Goal: Task Accomplishment & Management: Use online tool/utility

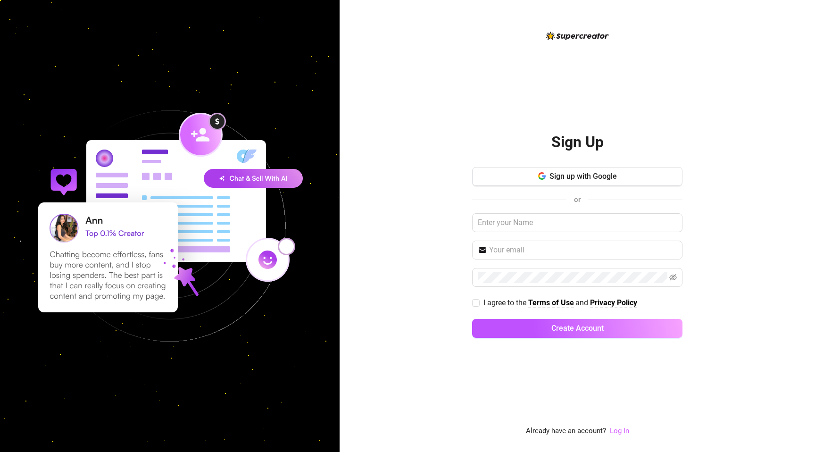
click at [617, 429] on link "Log In" at bounding box center [619, 430] width 19 height 8
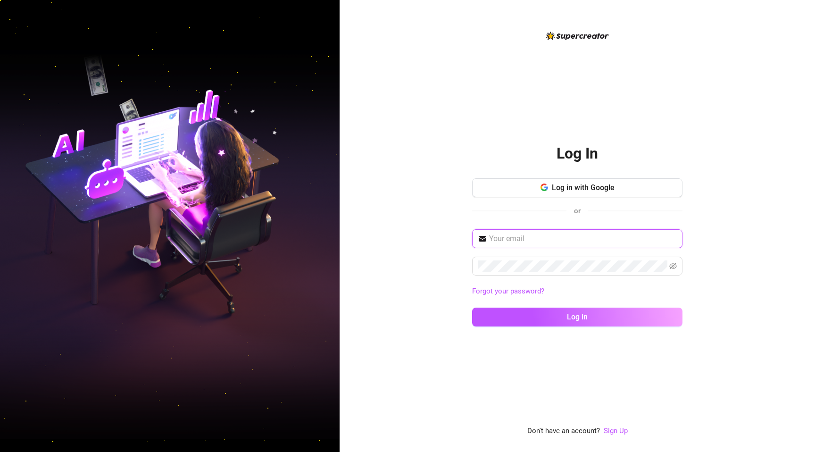
click at [544, 235] on input "text" at bounding box center [583, 238] width 188 height 11
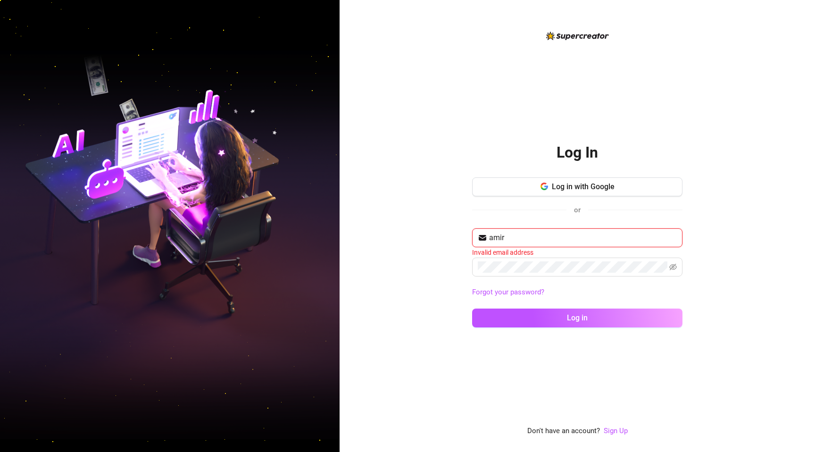
click at [562, 236] on input "amir" at bounding box center [583, 237] width 188 height 11
paste input "[EMAIL_ADDRESS][DOMAIN_NAME]"
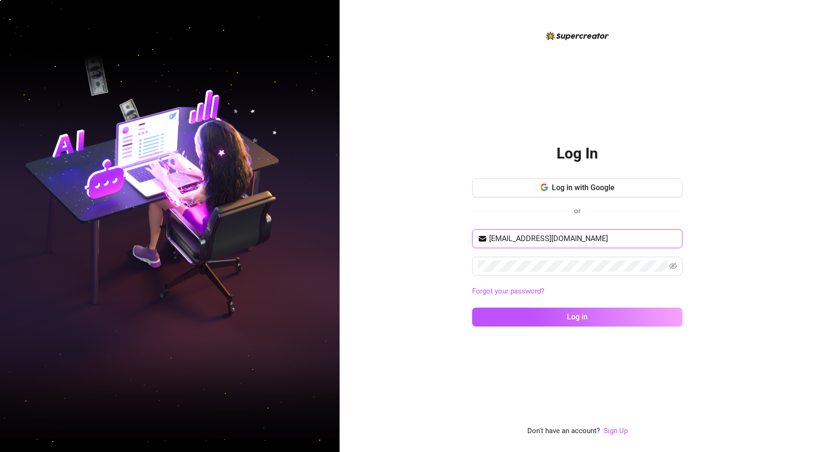
type input "[EMAIL_ADDRESS][DOMAIN_NAME]"
click at [493, 314] on button "Log in" at bounding box center [577, 316] width 210 height 19
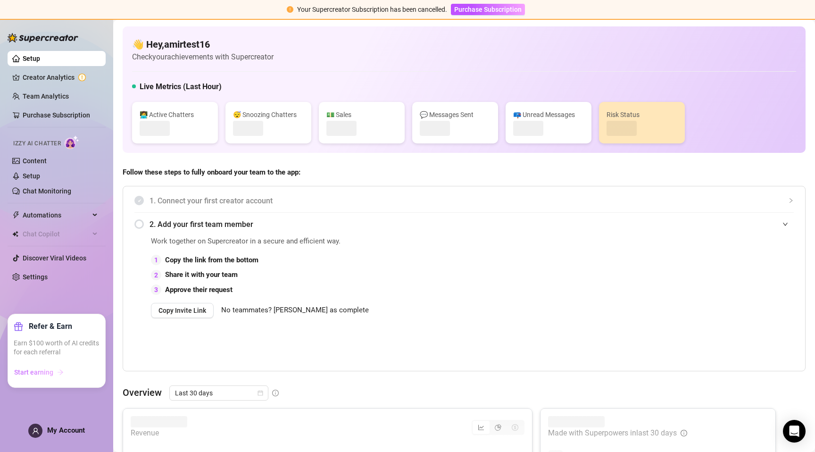
click at [42, 370] on span "Start earning" at bounding box center [33, 372] width 39 height 8
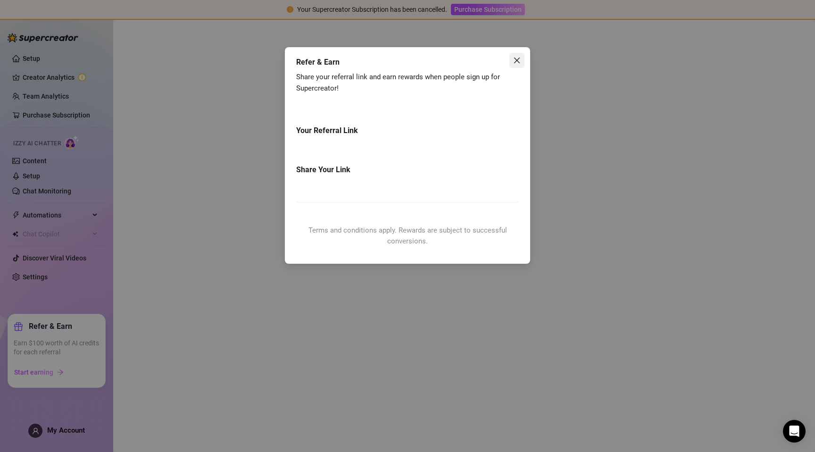
click at [510, 63] on span "Close" at bounding box center [516, 61] width 15 height 8
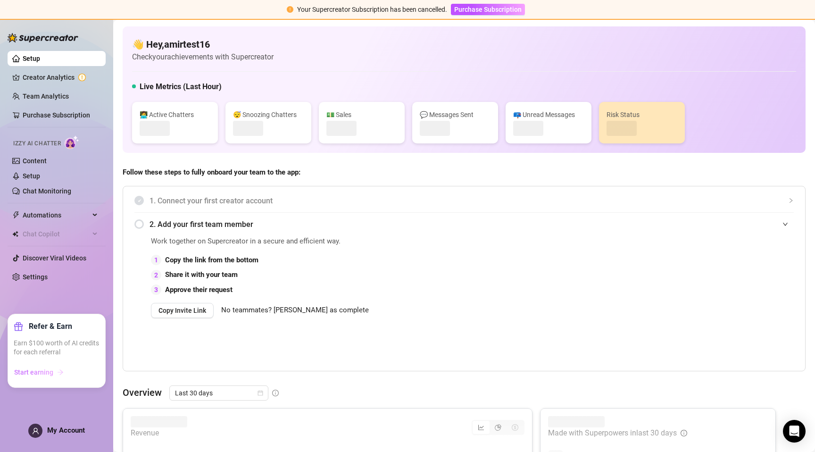
click at [40, 368] on span "Start earning" at bounding box center [33, 372] width 39 height 8
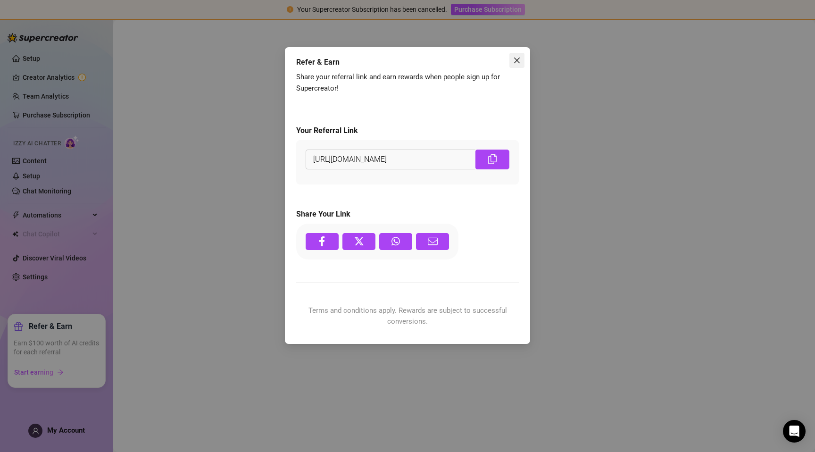
click at [517, 58] on icon "close" at bounding box center [517, 61] width 8 height 8
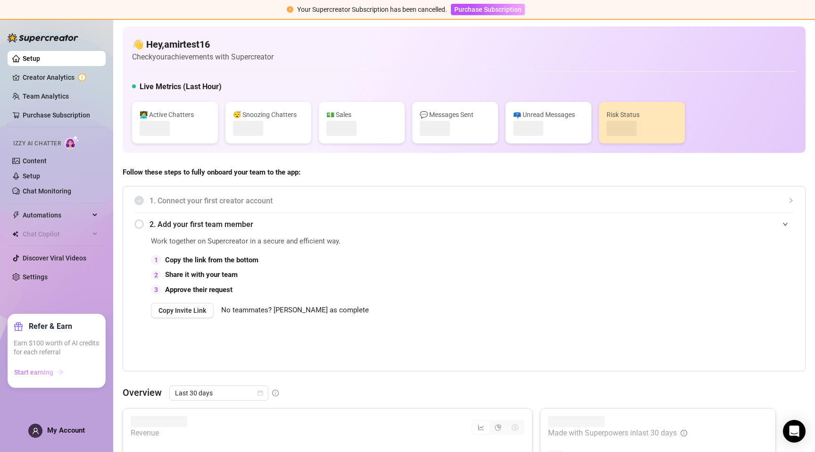
click at [41, 378] on button "Start earning" at bounding box center [39, 371] width 50 height 15
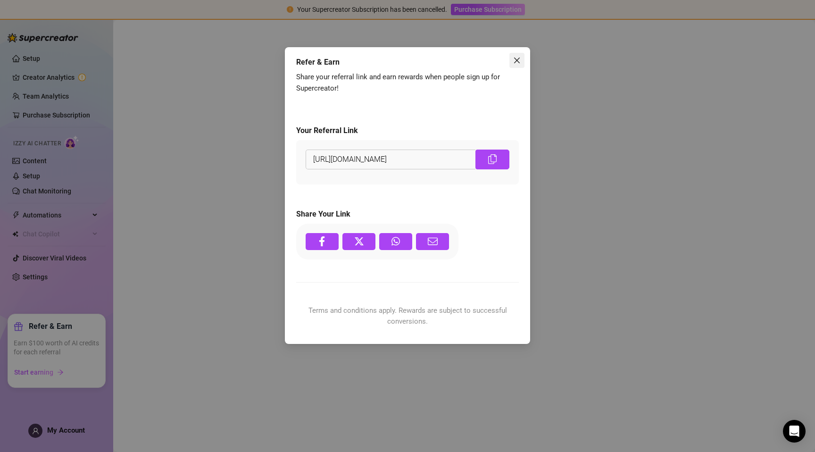
click at [522, 58] on span "Close" at bounding box center [516, 61] width 15 height 8
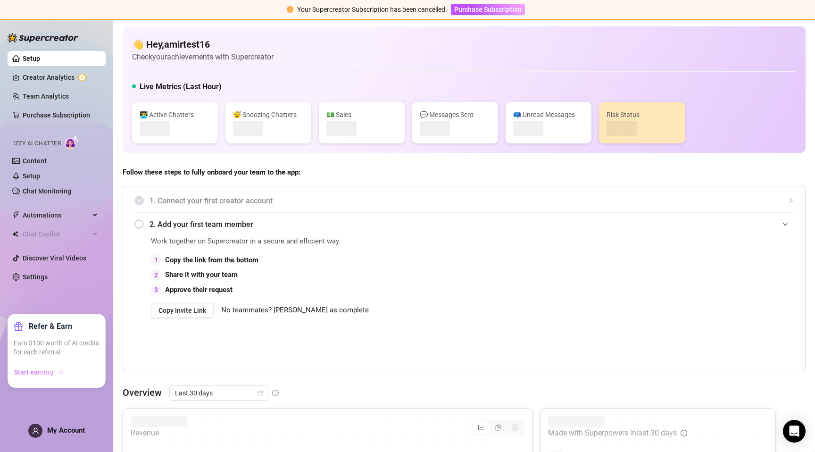
click at [55, 372] on button "Start earning" at bounding box center [39, 371] width 50 height 15
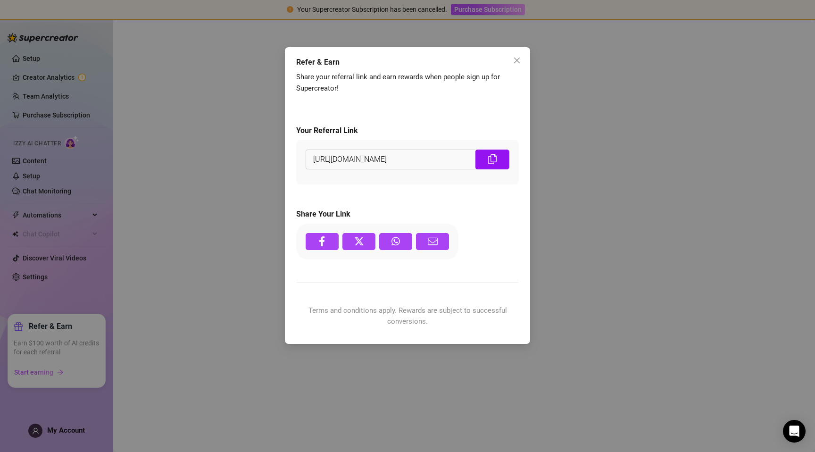
click at [498, 166] on link at bounding box center [492, 159] width 34 height 20
